Goal: Task Accomplishment & Management: Manage account settings

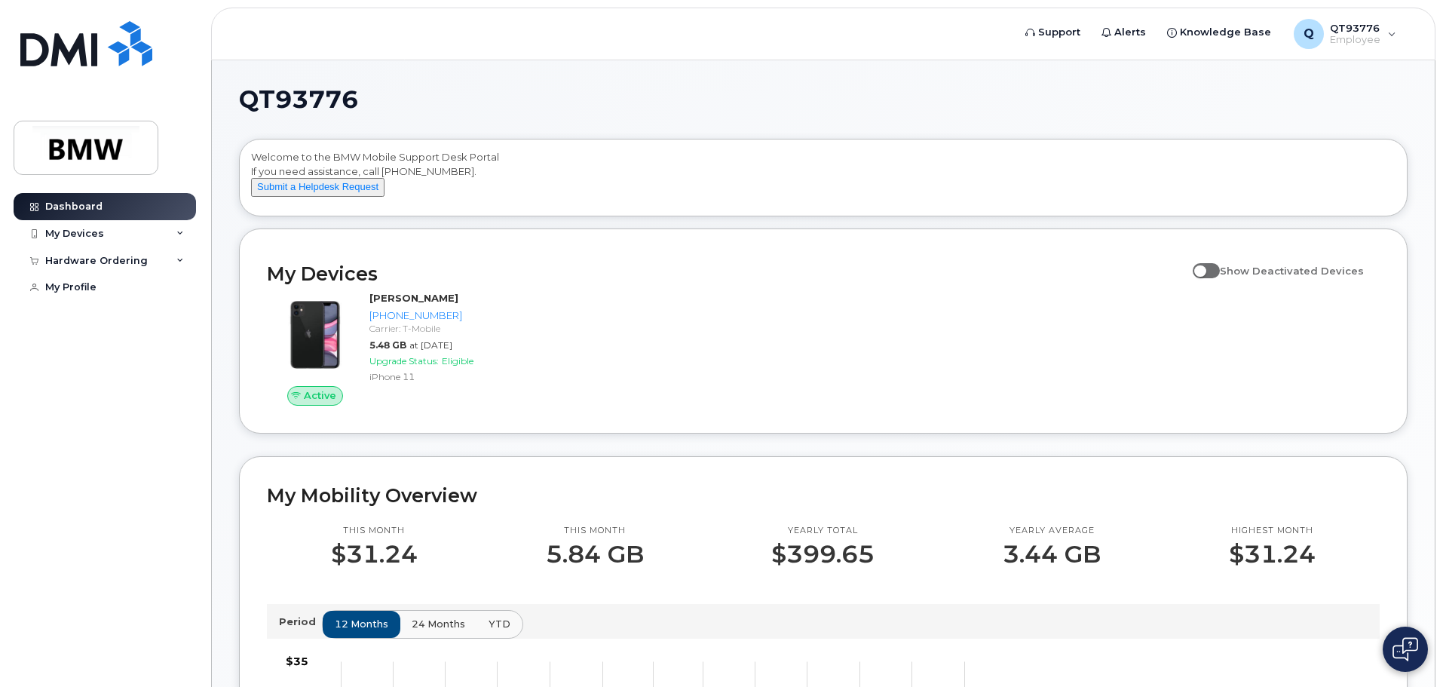
click at [1220, 278] on span at bounding box center [1206, 270] width 27 height 15
click at [1205, 268] on input "Show Deactivated Devices" at bounding box center [1199, 262] width 12 height 12
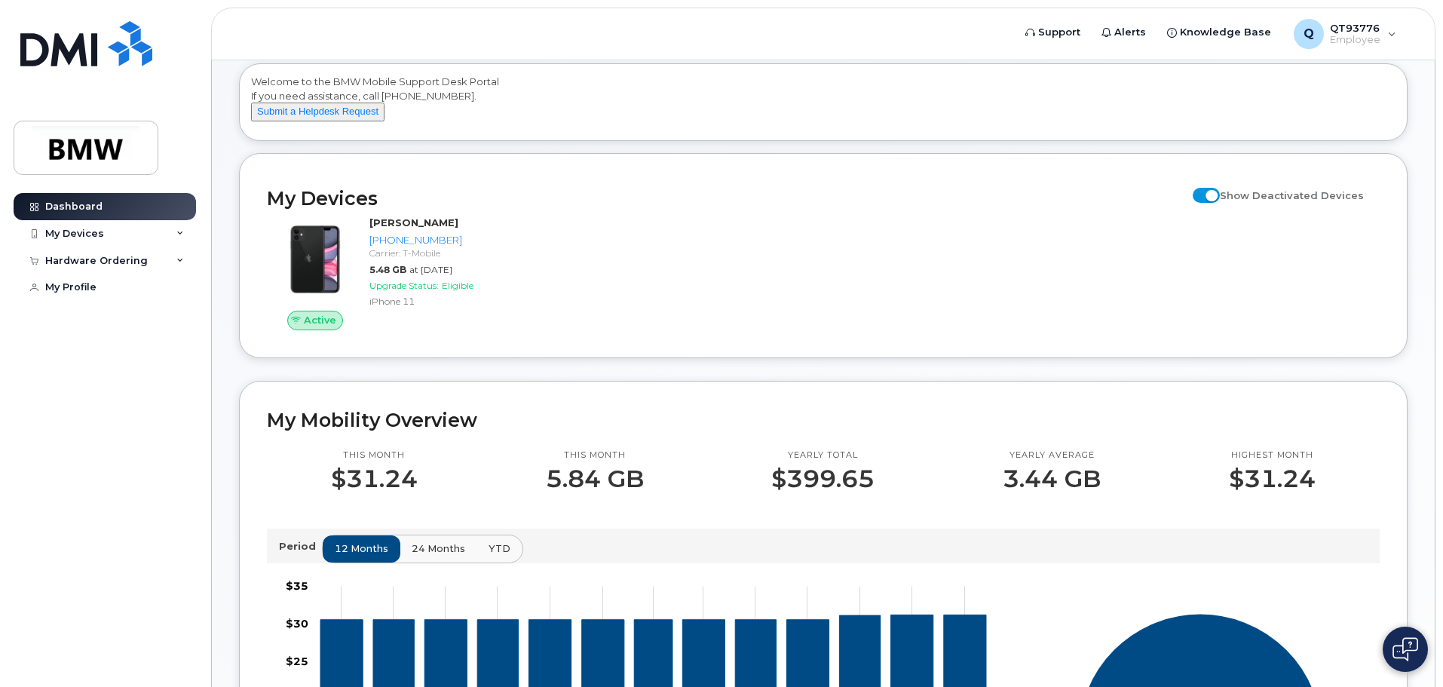
click at [1212, 203] on span at bounding box center [1206, 195] width 27 height 15
click at [1205, 193] on input "Show Deactivated Devices" at bounding box center [1199, 187] width 12 height 12
checkbox input "false"
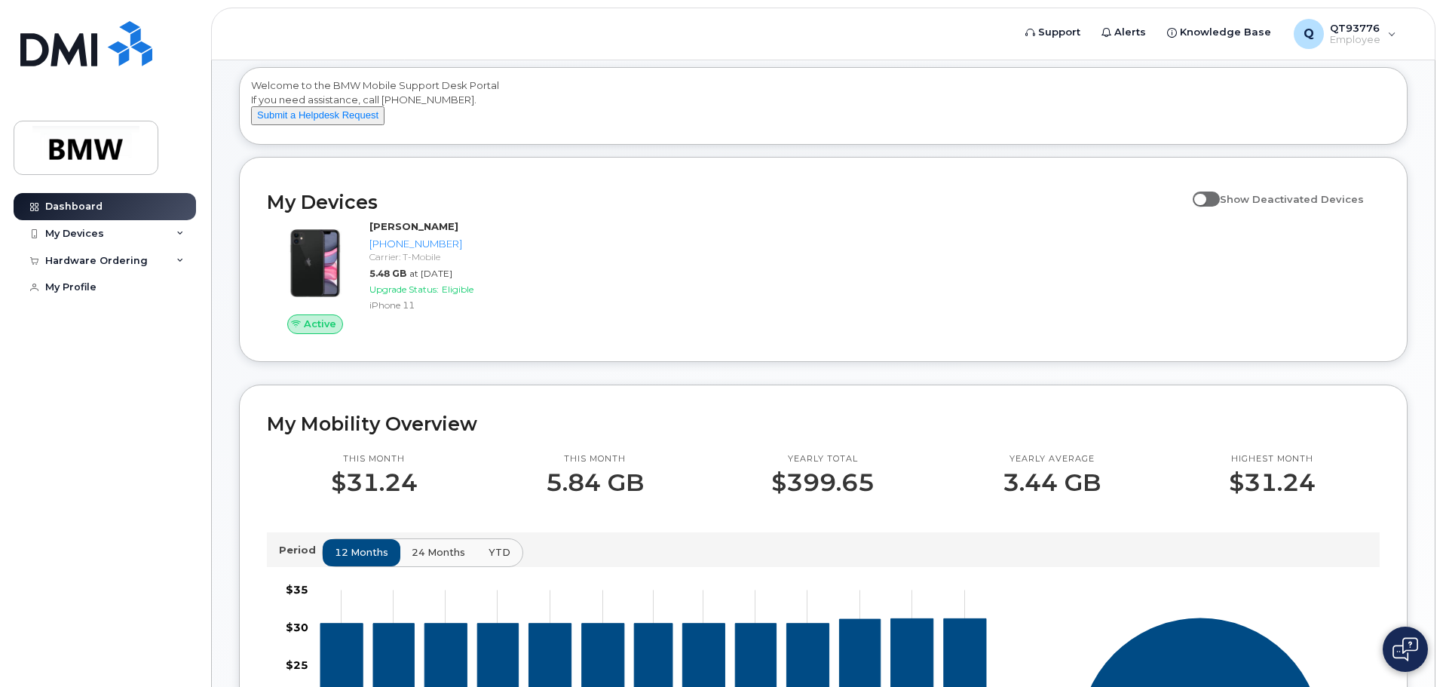
scroll to position [0, 0]
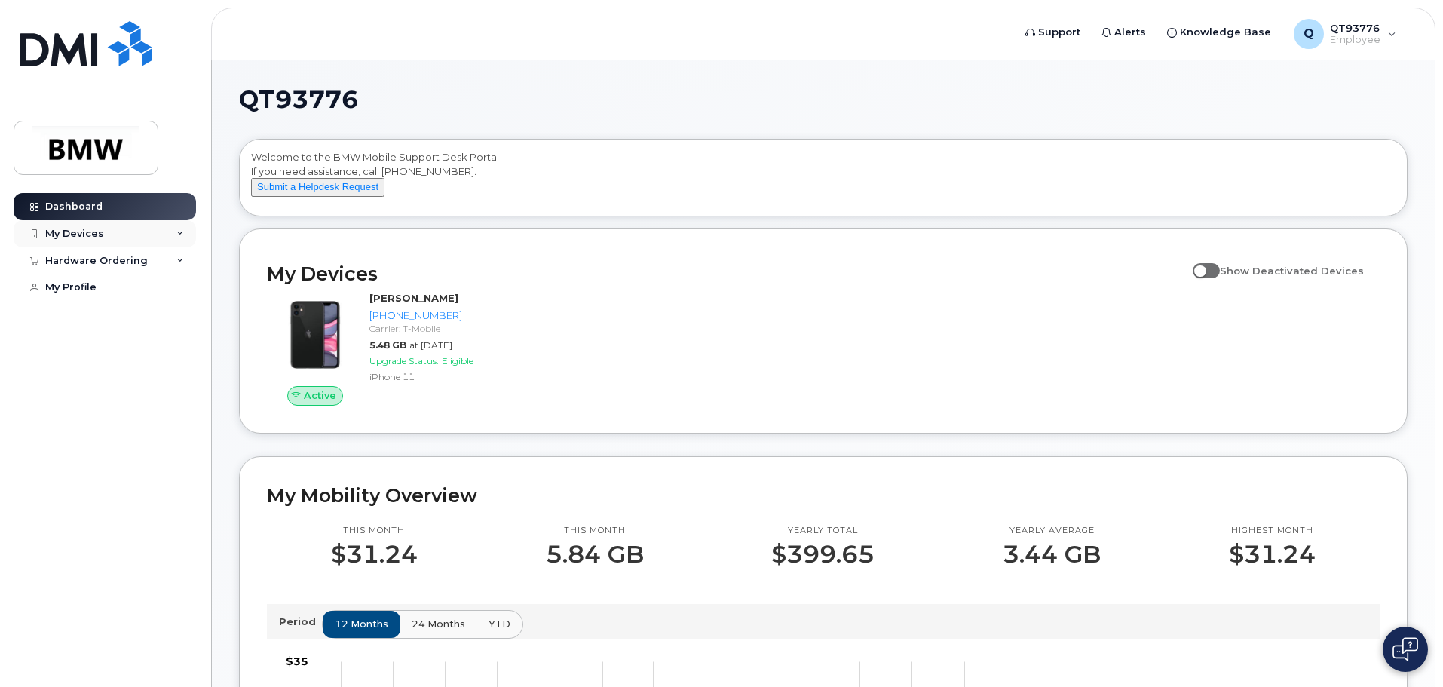
click at [181, 232] on icon at bounding box center [180, 234] width 8 height 8
click at [183, 346] on icon at bounding box center [180, 343] width 8 height 8
